Goal: Transaction & Acquisition: Subscribe to service/newsletter

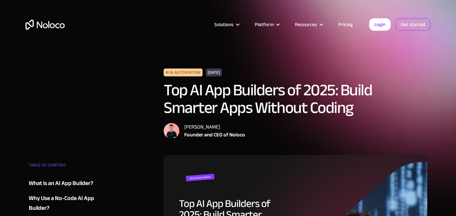
click at [413, 28] on link "Get started" at bounding box center [413, 24] width 35 height 12
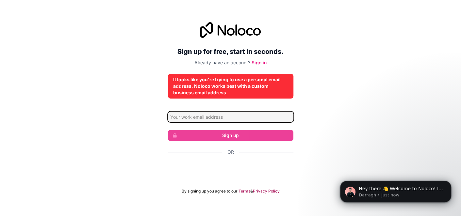
click at [224, 112] on input "Email address" at bounding box center [230, 117] width 125 height 10
type input "dktalkhindi@gmail.com"
